Goal: Use online tool/utility: Utilize a website feature to perform a specific function

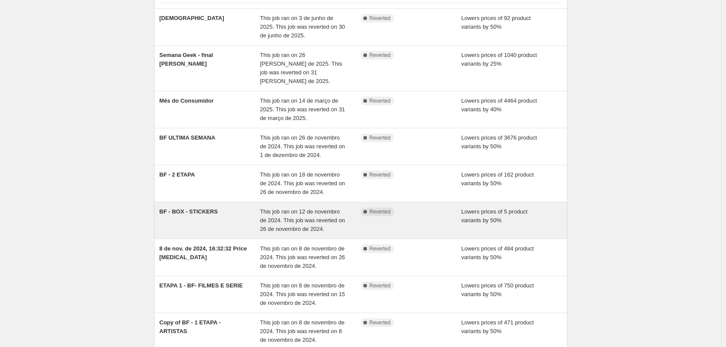
scroll to position [188, 0]
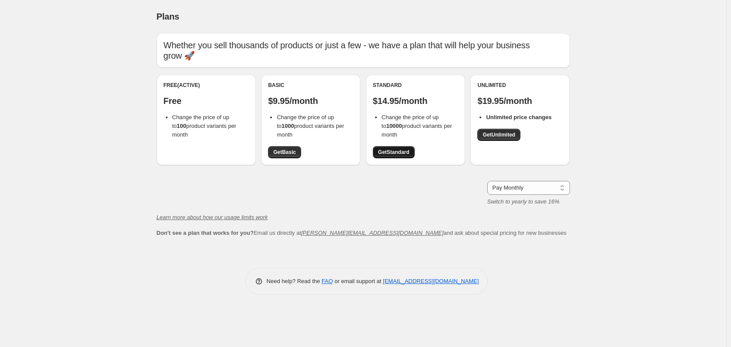
click at [400, 151] on span "Get Standard" at bounding box center [393, 152] width 31 height 7
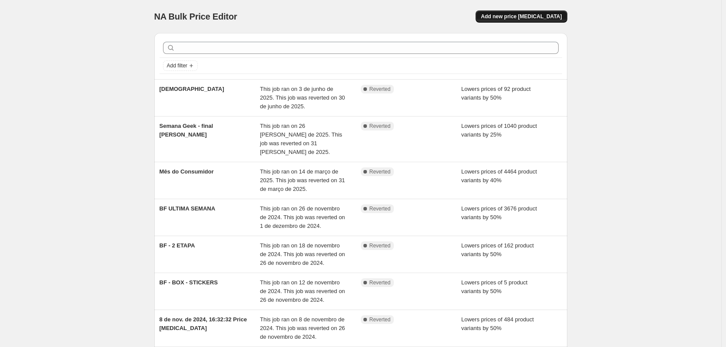
click at [525, 16] on span "Add new price [MEDICAL_DATA]" at bounding box center [521, 16] width 81 height 7
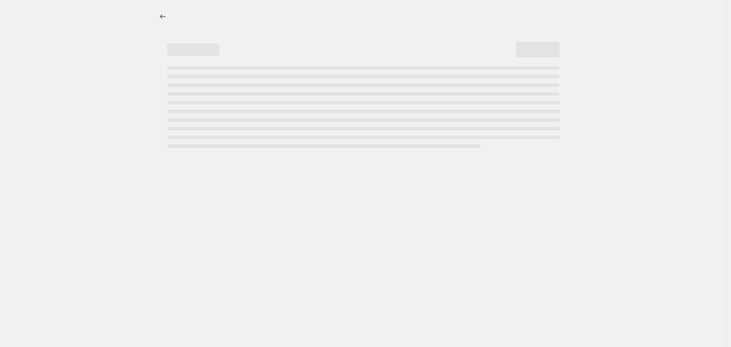
select select "percentage"
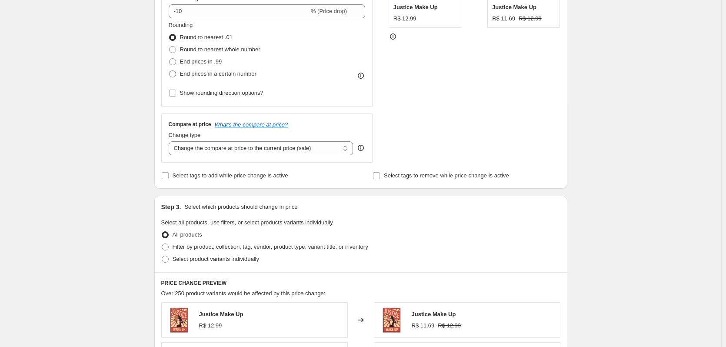
scroll to position [261, 0]
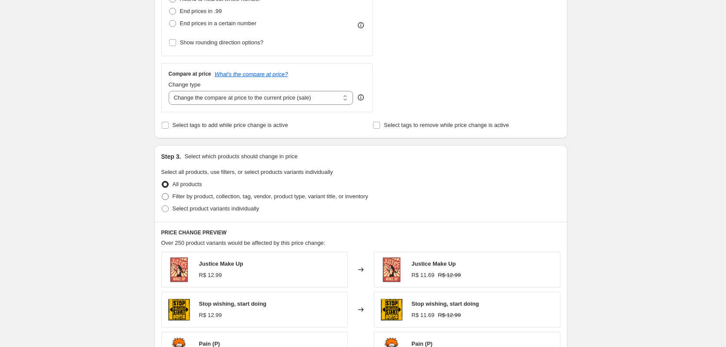
click at [223, 197] on span "Filter by product, collection, tag, vendor, product type, variant title, or inv…" at bounding box center [271, 196] width 196 height 7
click at [162, 194] on input "Filter by product, collection, tag, vendor, product type, variant title, or inv…" at bounding box center [162, 193] width 0 height 0
radio input "true"
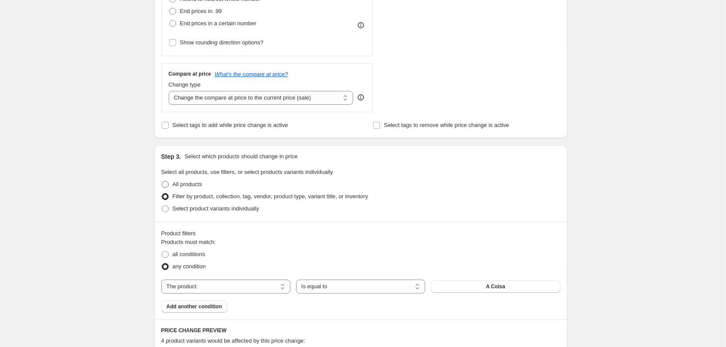
click at [192, 187] on span "All products" at bounding box center [188, 184] width 30 height 7
click at [162, 181] on input "All products" at bounding box center [162, 181] width 0 height 0
radio input "true"
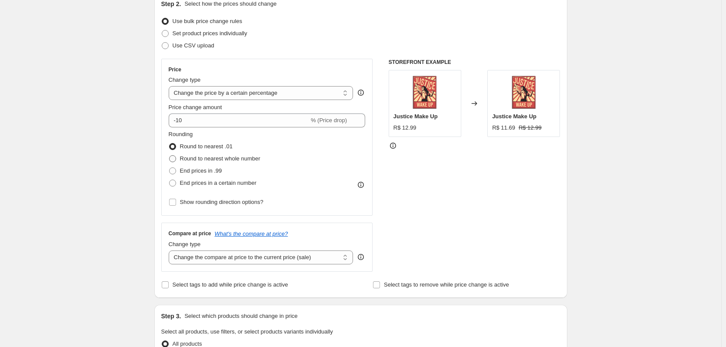
scroll to position [44, 0]
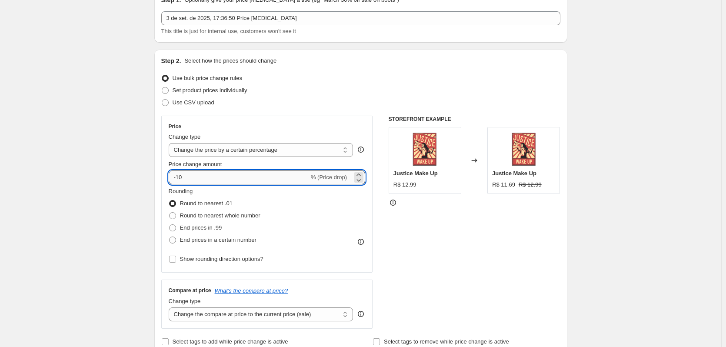
click at [207, 181] on input "-10" at bounding box center [239, 178] width 141 height 14
type input "-1"
type input "-40"
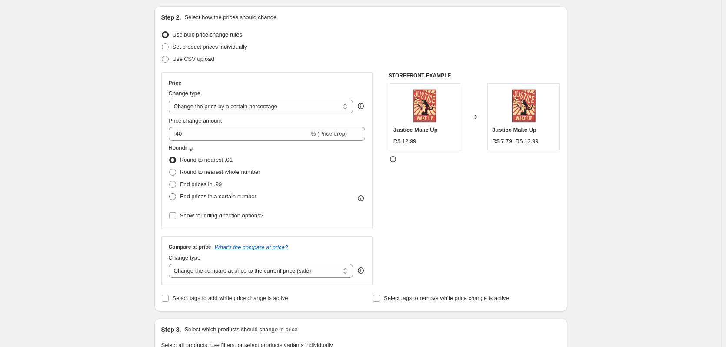
scroll to position [131, 0]
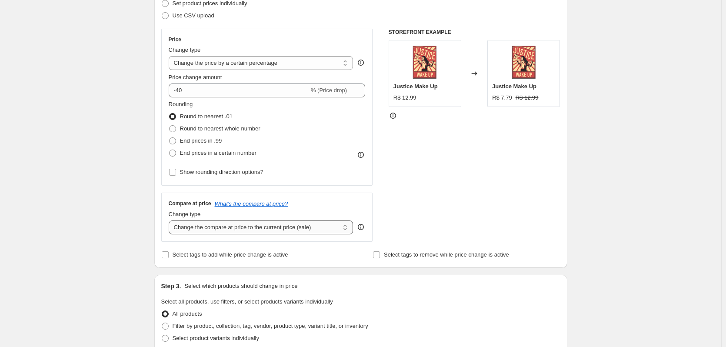
click at [254, 230] on select "Change the compare at price to the current price (sale) Change the compare at p…" at bounding box center [261, 228] width 185 height 14
click at [337, 174] on div "Rounding Round to nearest .01 Round to nearest whole number End prices in .99 E…" at bounding box center [267, 139] width 197 height 78
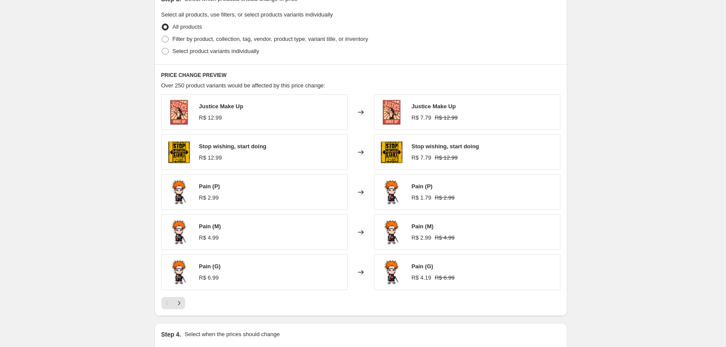
scroll to position [523, 0]
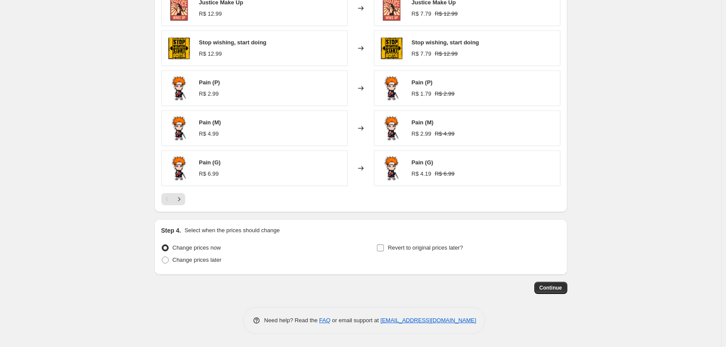
click at [400, 248] on span "Revert to original prices later?" at bounding box center [425, 247] width 75 height 7
click at [384, 248] on input "Revert to original prices later?" at bounding box center [380, 247] width 7 height 7
checkbox input "true"
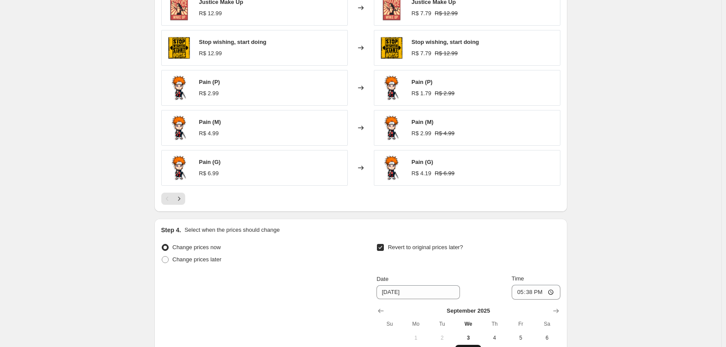
scroll to position [653, 0]
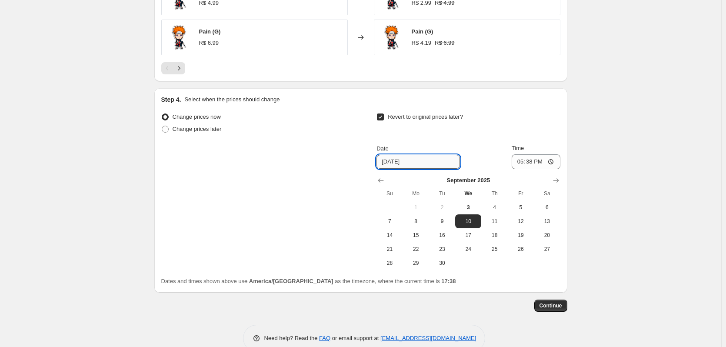
click at [422, 165] on input "[DATE]" at bounding box center [419, 162] width 84 height 14
click at [441, 262] on span "30" at bounding box center [442, 263] width 19 height 7
type input "[DATE]"
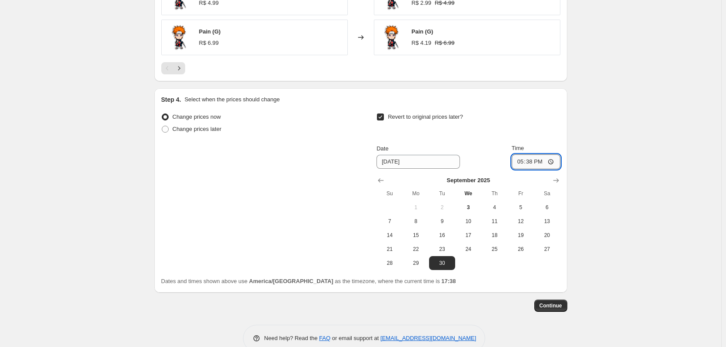
click at [552, 161] on input "17:38" at bounding box center [536, 161] width 49 height 15
type input "23:59"
click at [451, 262] on span "30" at bounding box center [442, 263] width 19 height 7
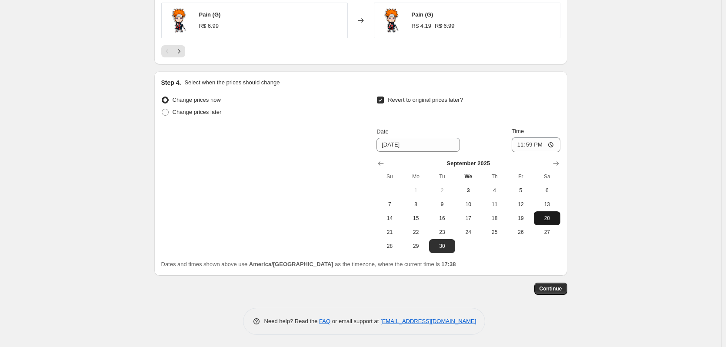
scroll to position [672, 0]
click at [555, 287] on span "Continue" at bounding box center [551, 287] width 23 height 7
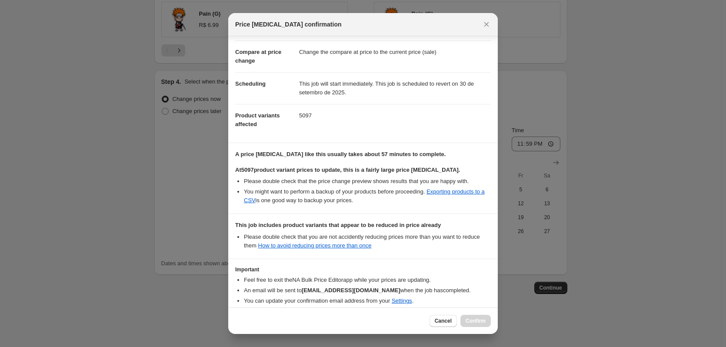
scroll to position [76, 0]
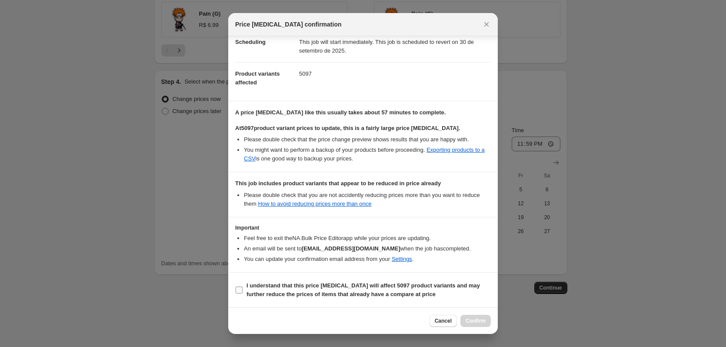
click at [264, 286] on b "I understand that this price [MEDICAL_DATA] will affect 5097 product variants a…" at bounding box center [364, 289] width 234 height 15
click at [243, 287] on input "I understand that this price [MEDICAL_DATA] will affect 5097 product variants a…" at bounding box center [239, 290] width 7 height 7
checkbox input "true"
click at [480, 321] on span "Confirm" at bounding box center [476, 321] width 20 height 7
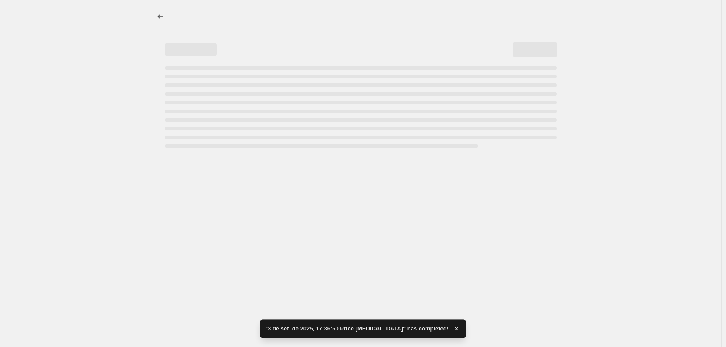
select select "percentage"
